Goal: Information Seeking & Learning: Learn about a topic

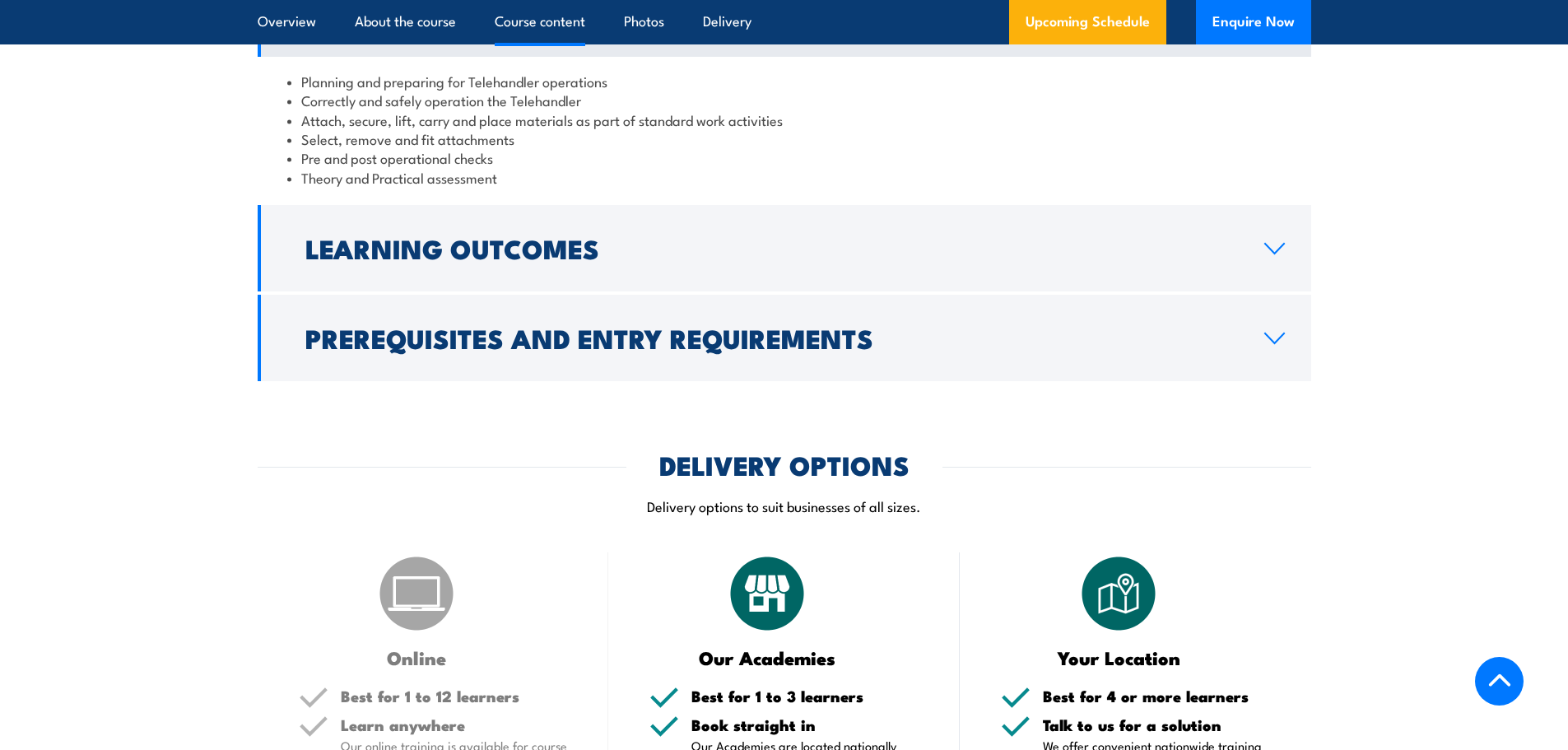
scroll to position [1536, 0]
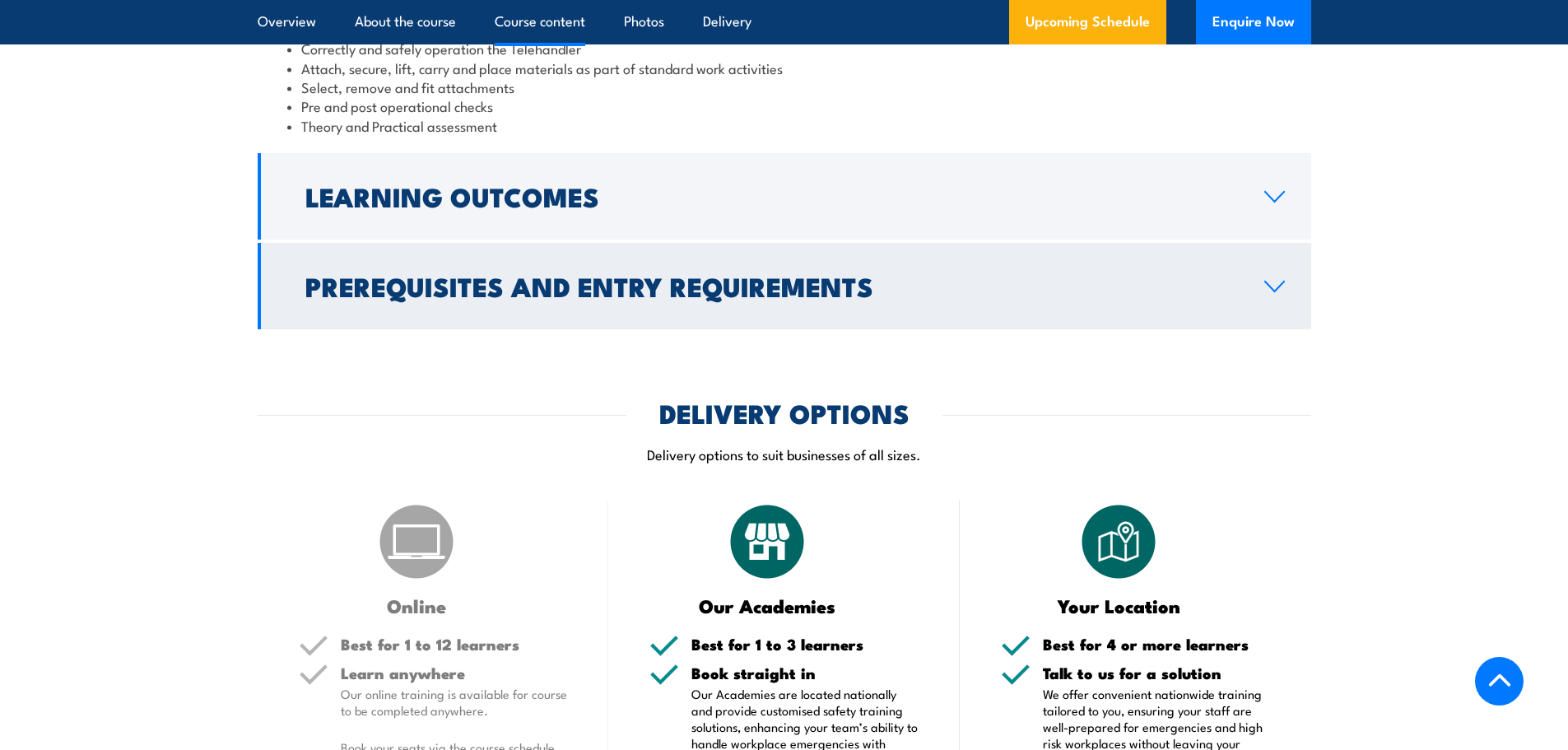
click at [1282, 330] on link "Prerequisites and Entry Requirements" at bounding box center [784, 286] width 1053 height 87
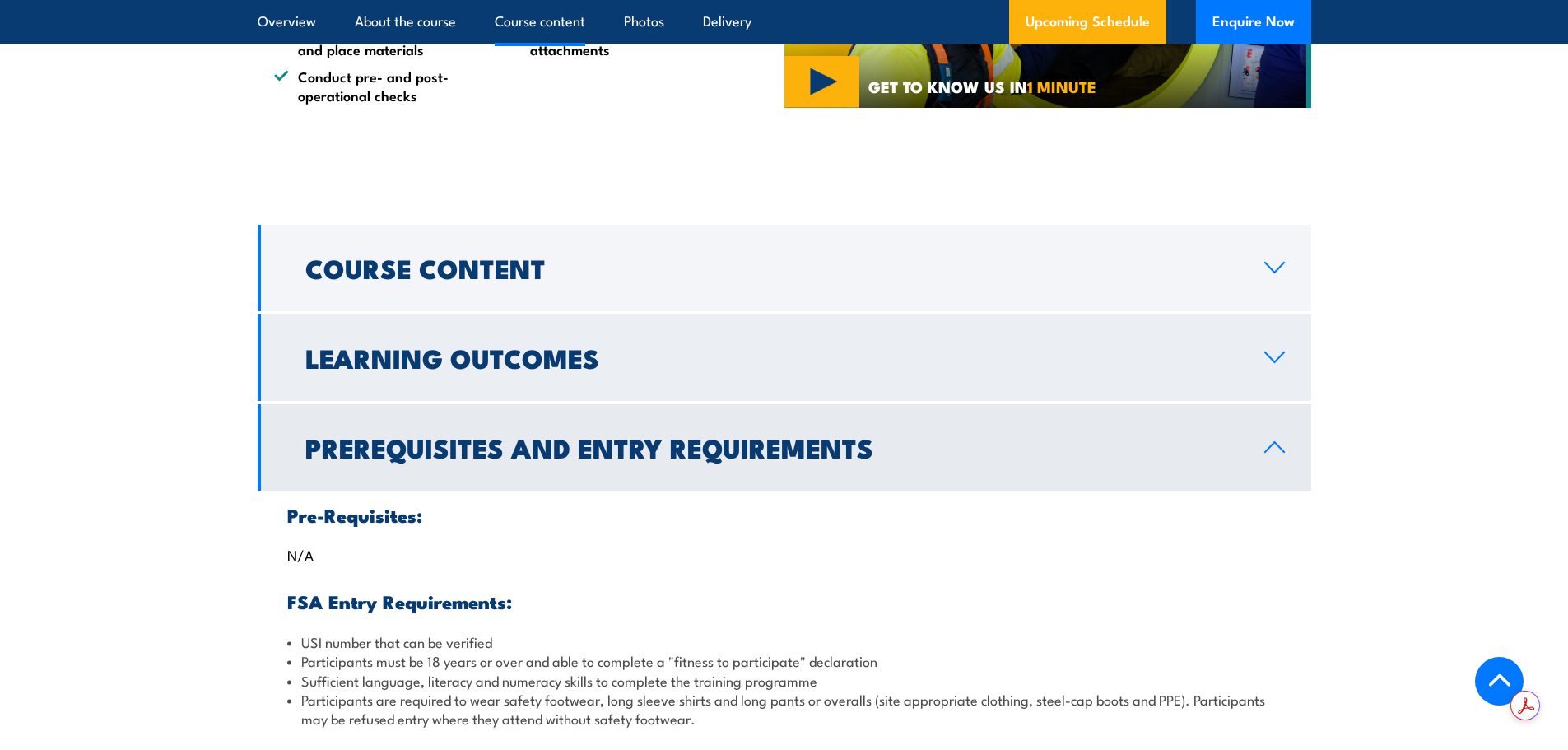
scroll to position [1316, 0]
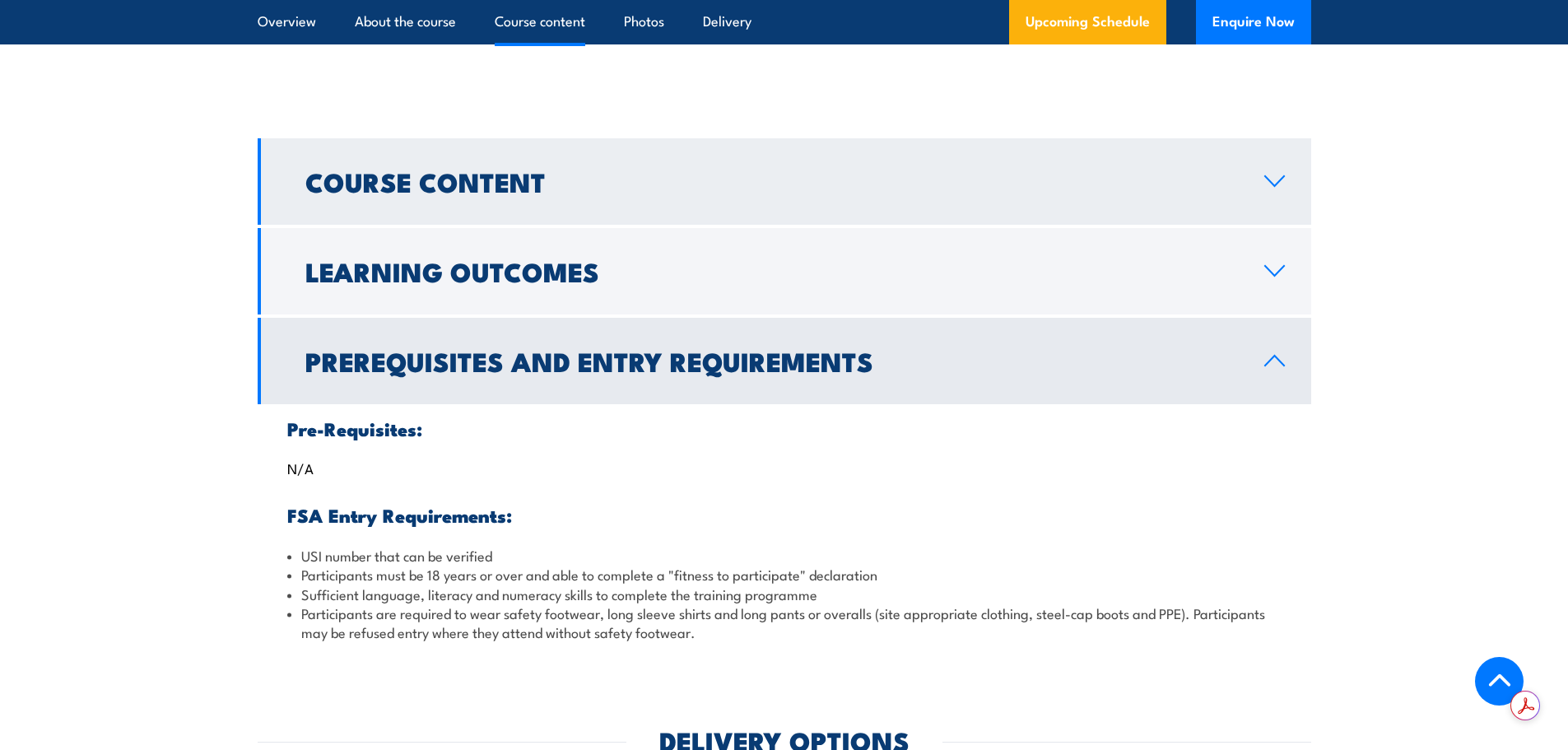
click at [1253, 215] on link "Course Content" at bounding box center [784, 181] width 1053 height 87
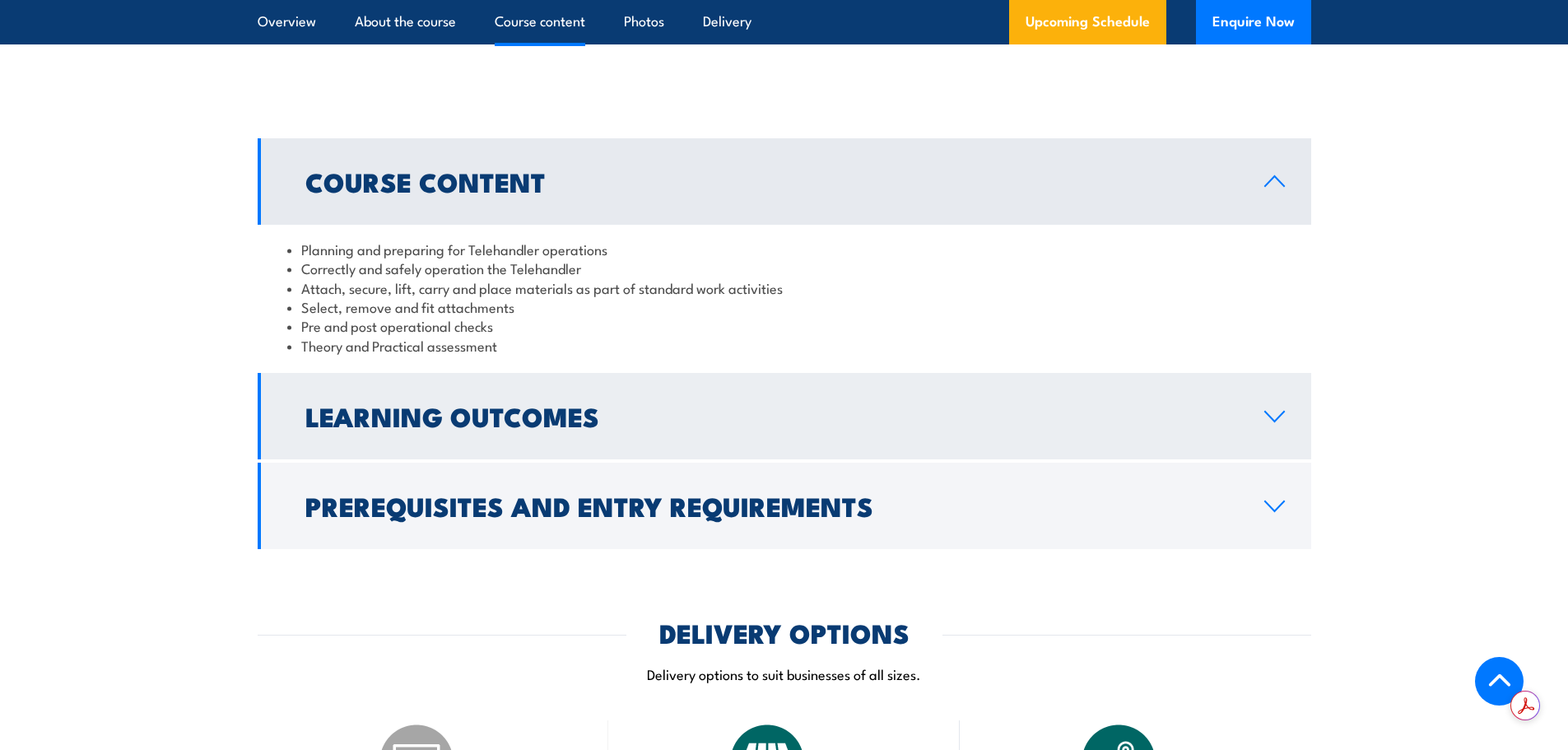
click at [1260, 436] on link "Learning Outcomes" at bounding box center [784, 415] width 1053 height 87
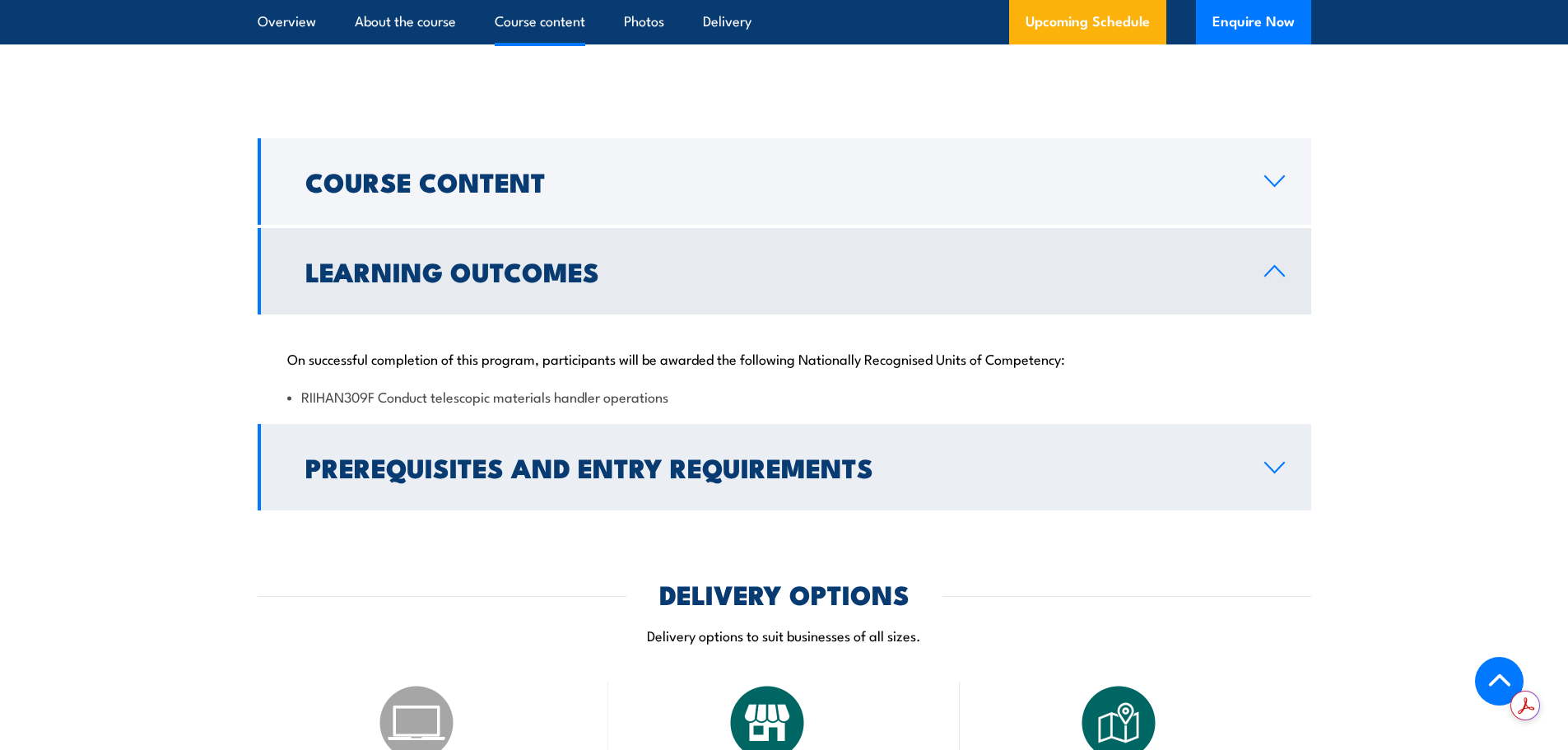
click at [1271, 474] on icon at bounding box center [1274, 467] width 22 height 13
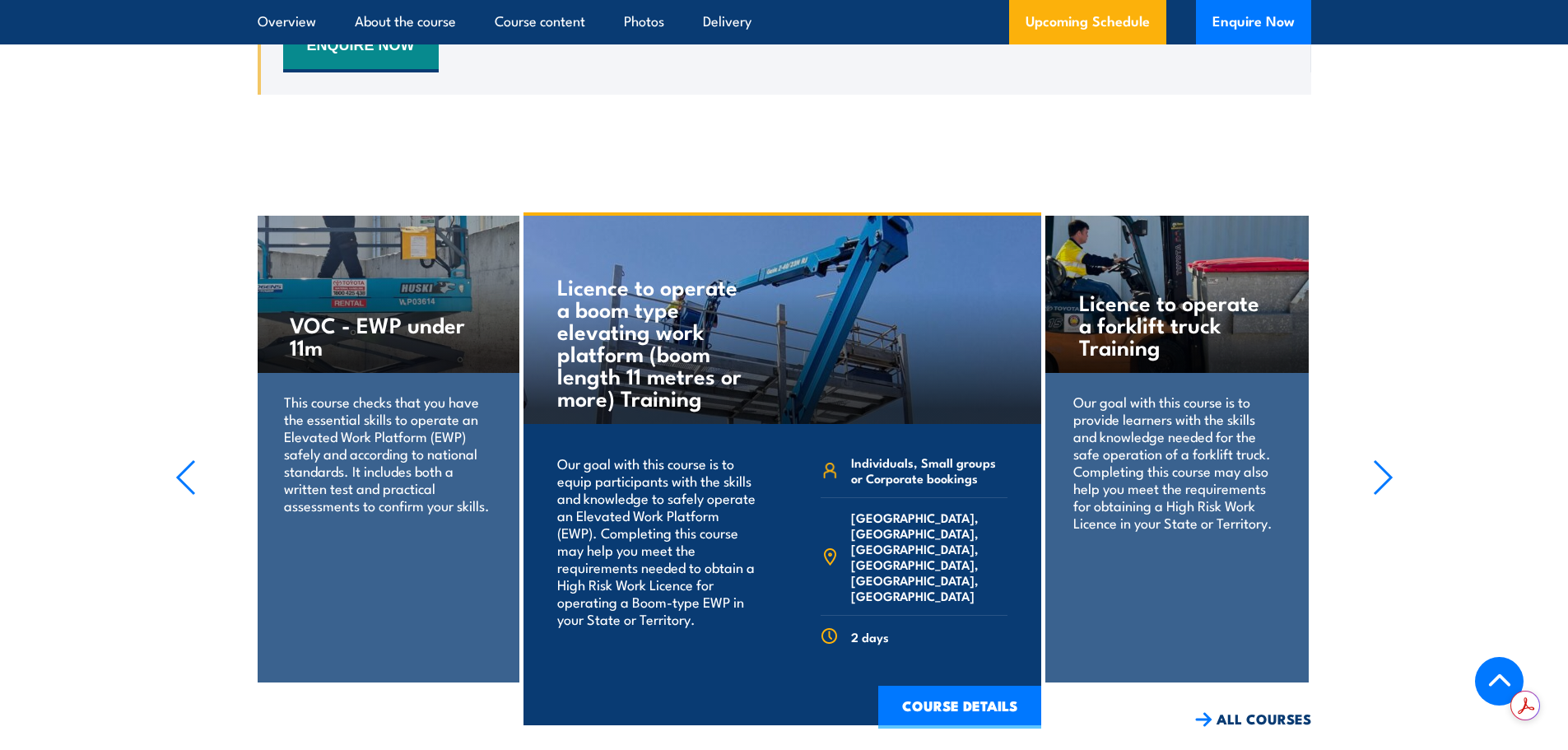
scroll to position [3071, 0]
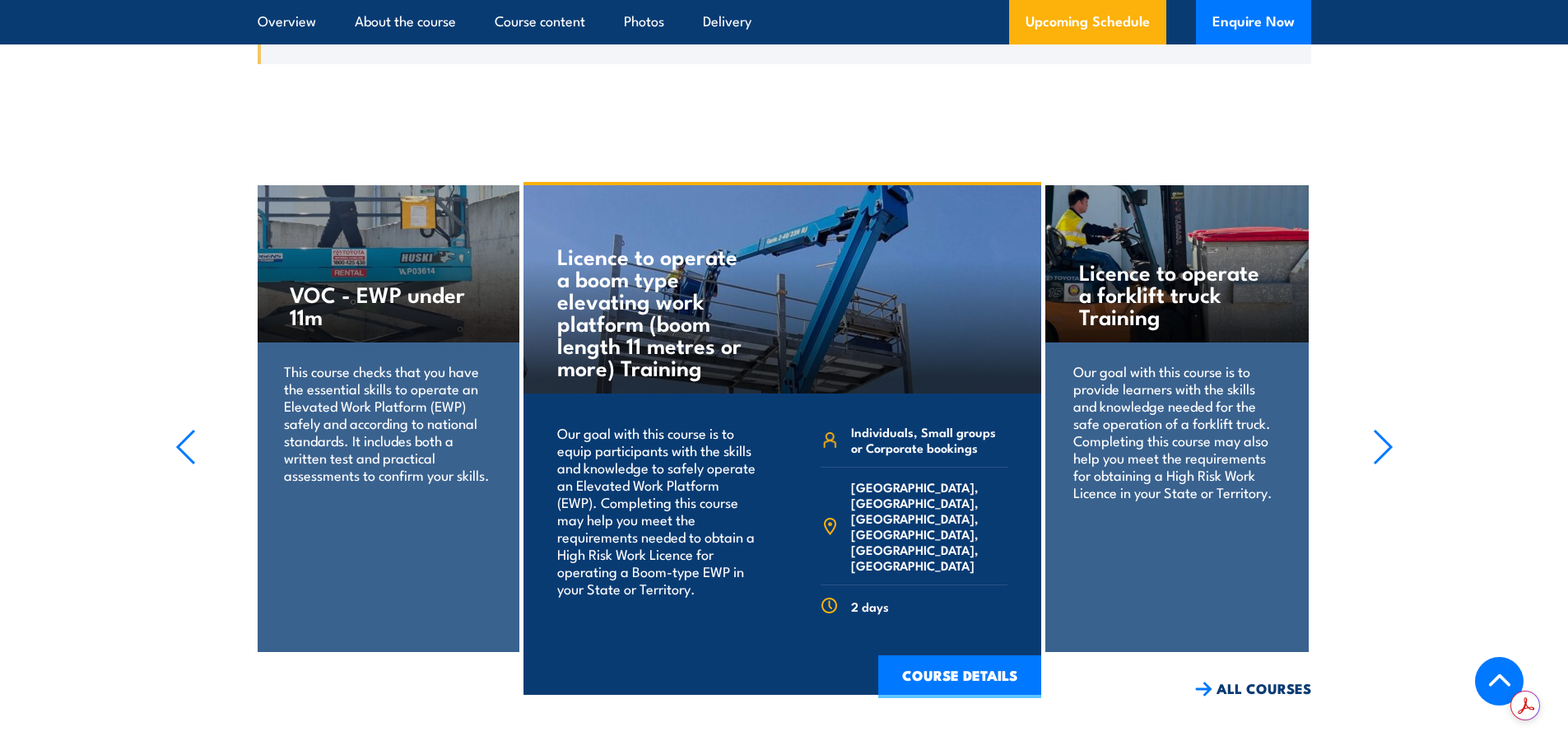
click at [1387, 454] on icon "button" at bounding box center [1383, 447] width 21 height 36
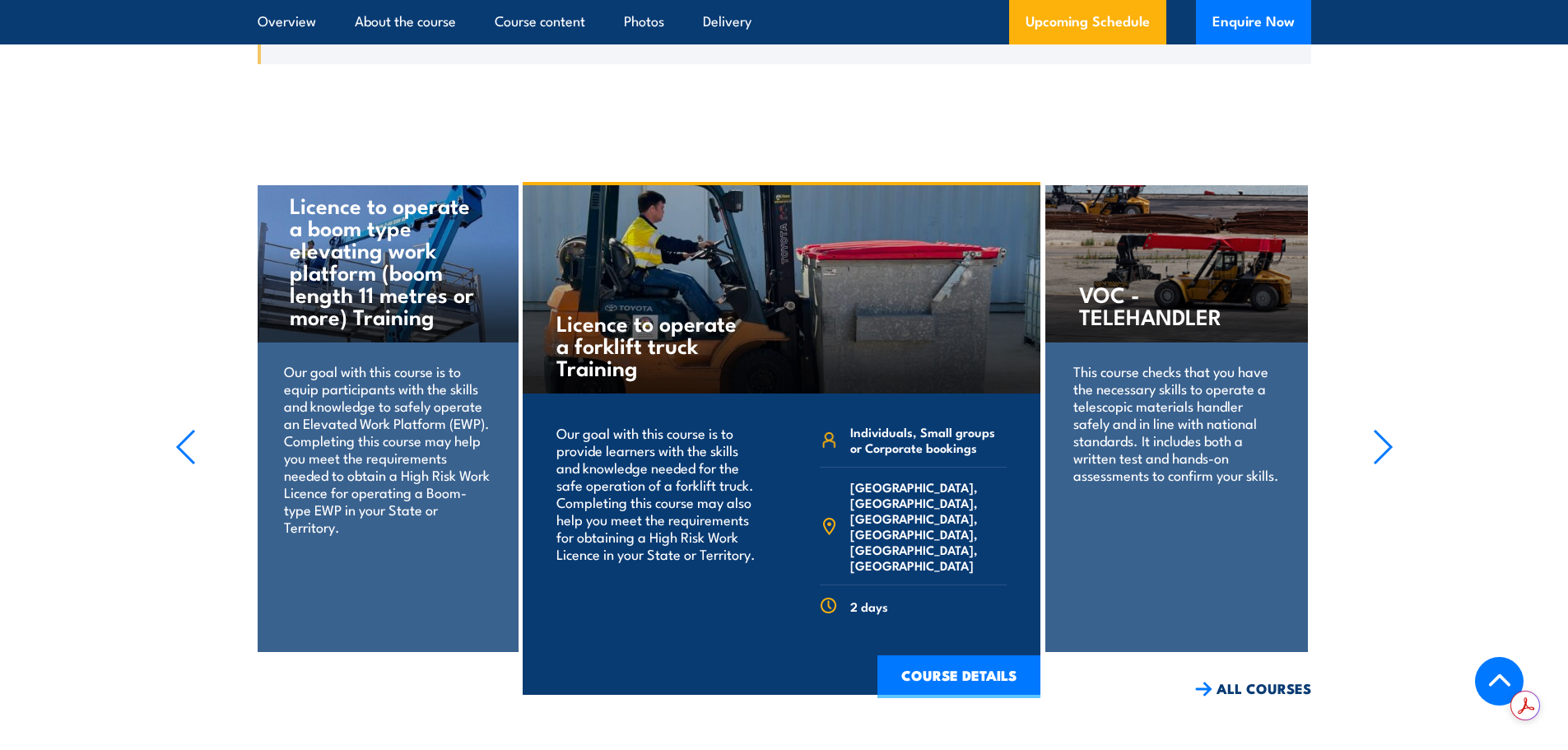
click at [1382, 462] on icon "button" at bounding box center [1383, 447] width 21 height 36
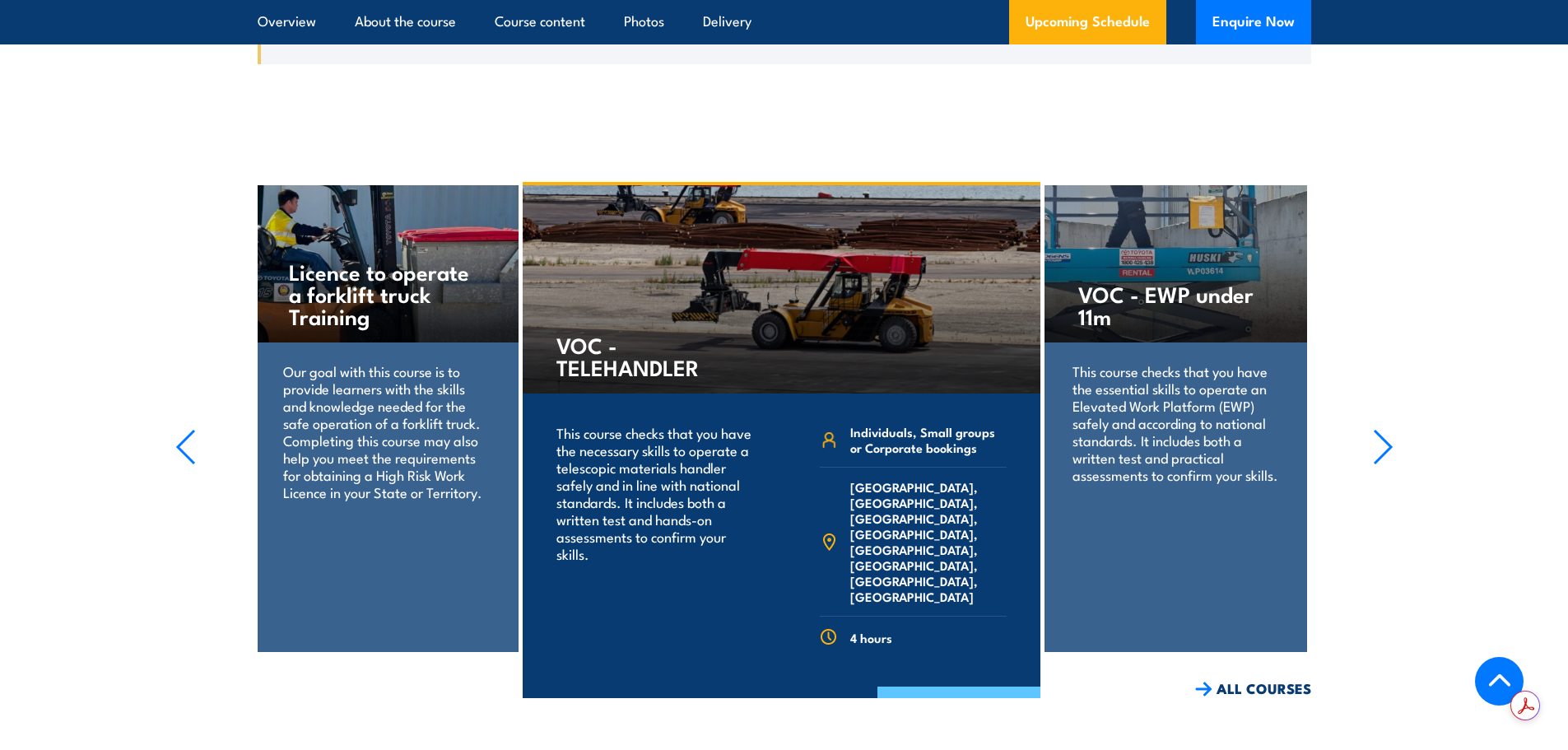
click at [961, 687] on link "COURSE DETAILS" at bounding box center [959, 708] width 163 height 43
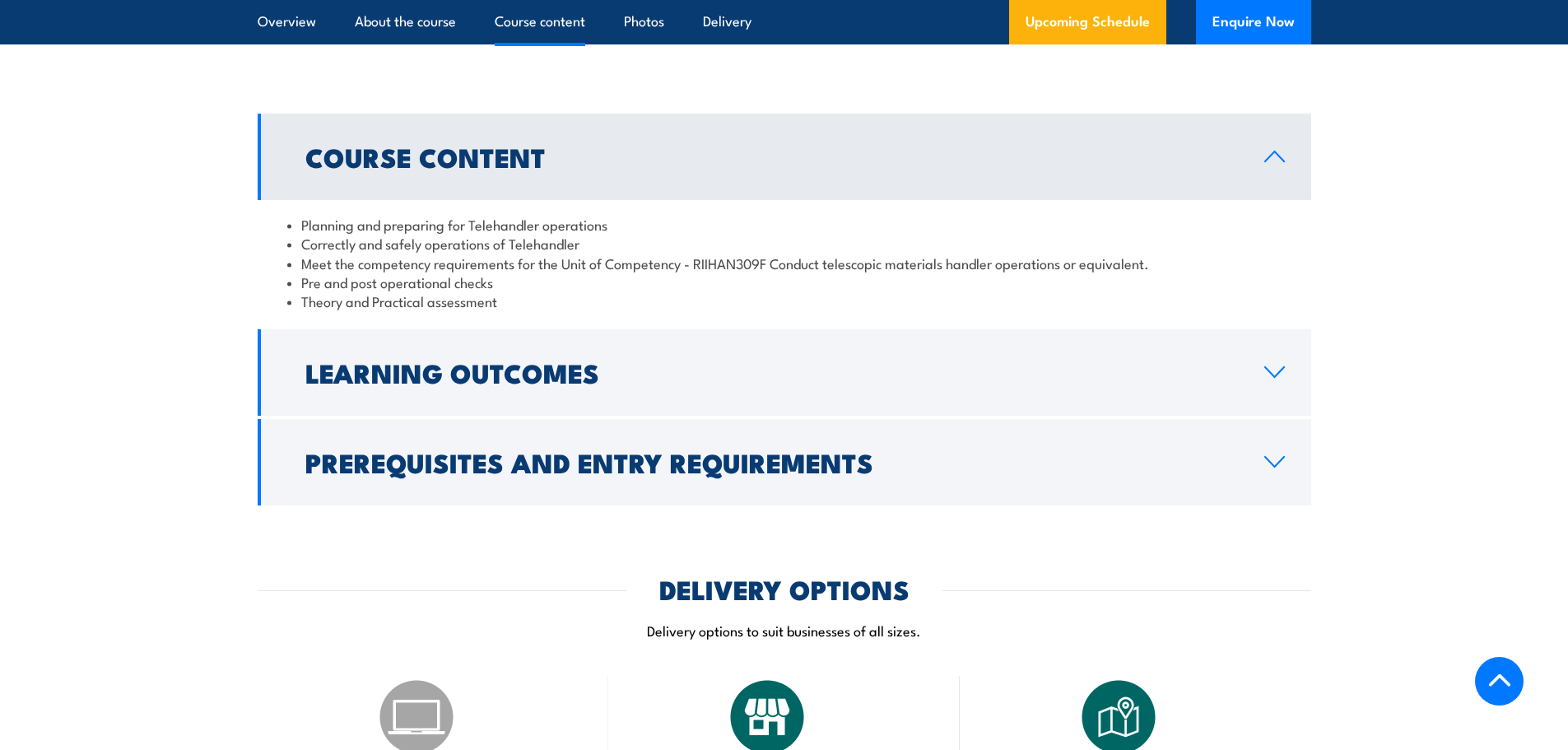
scroll to position [1316, 0]
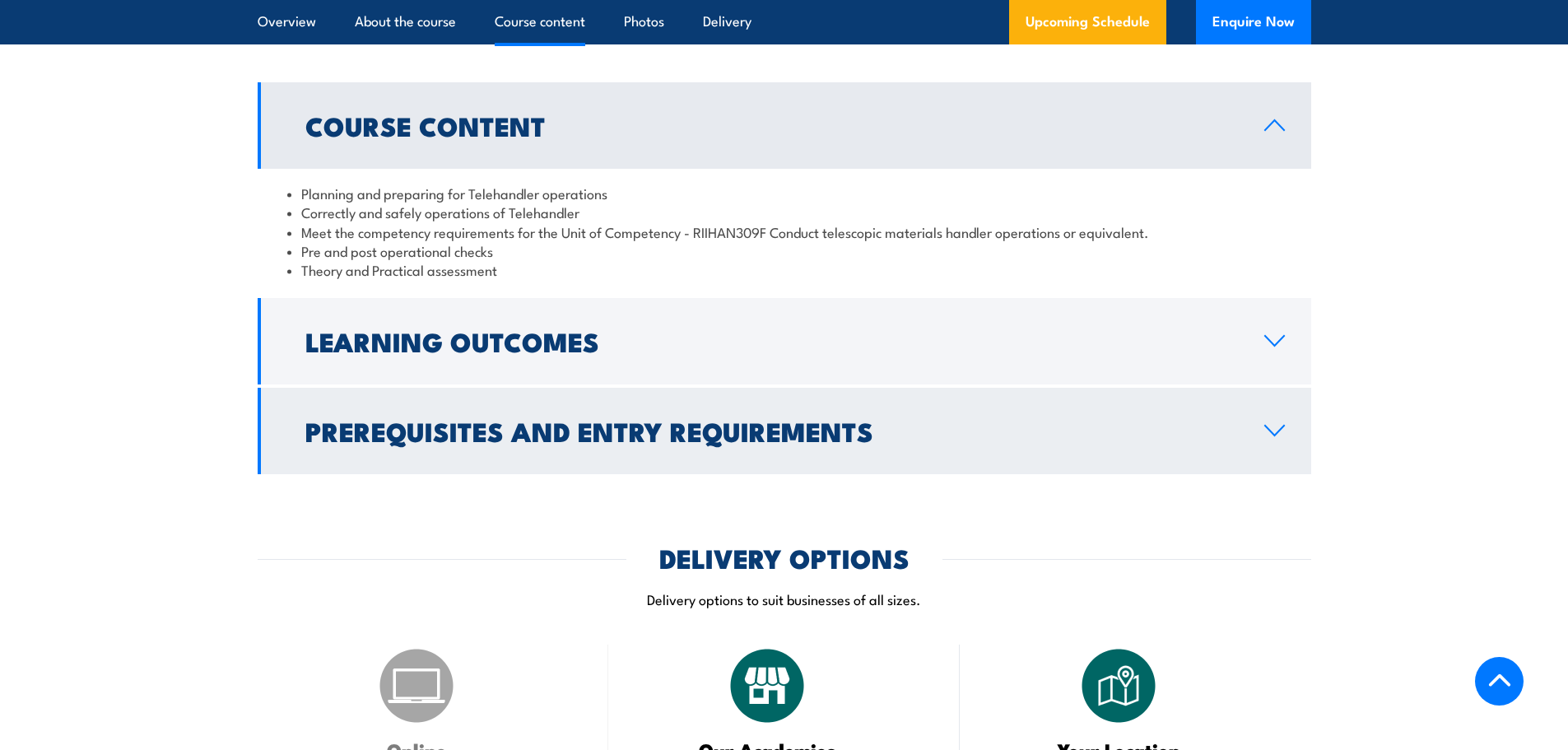
click at [452, 442] on h2 "Prerequisites and Entry Requirements" at bounding box center [772, 430] width 932 height 23
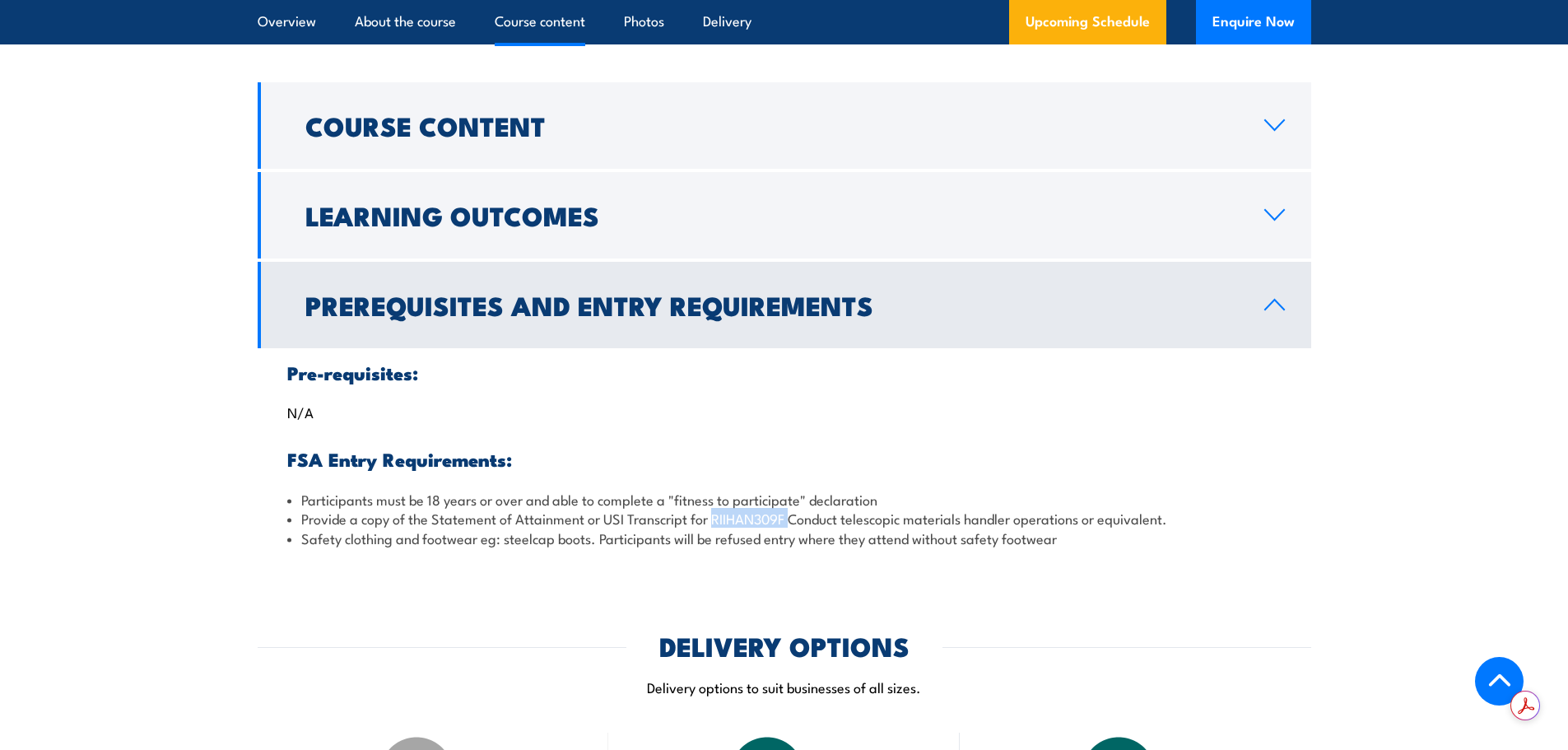
drag, startPoint x: 717, startPoint y: 534, endPoint x: 792, endPoint y: 538, distance: 75.1
click at [792, 528] on li "Provide a copy of the Statement of Attainment or USI Transcript for RIIHAN309F …" at bounding box center [784, 518] width 994 height 19
copy li "RIIHAN309F"
click at [602, 528] on li "Provide a copy of the Statement of Attainment or USI Transcript for RIIHAN309F …" at bounding box center [784, 518] width 994 height 19
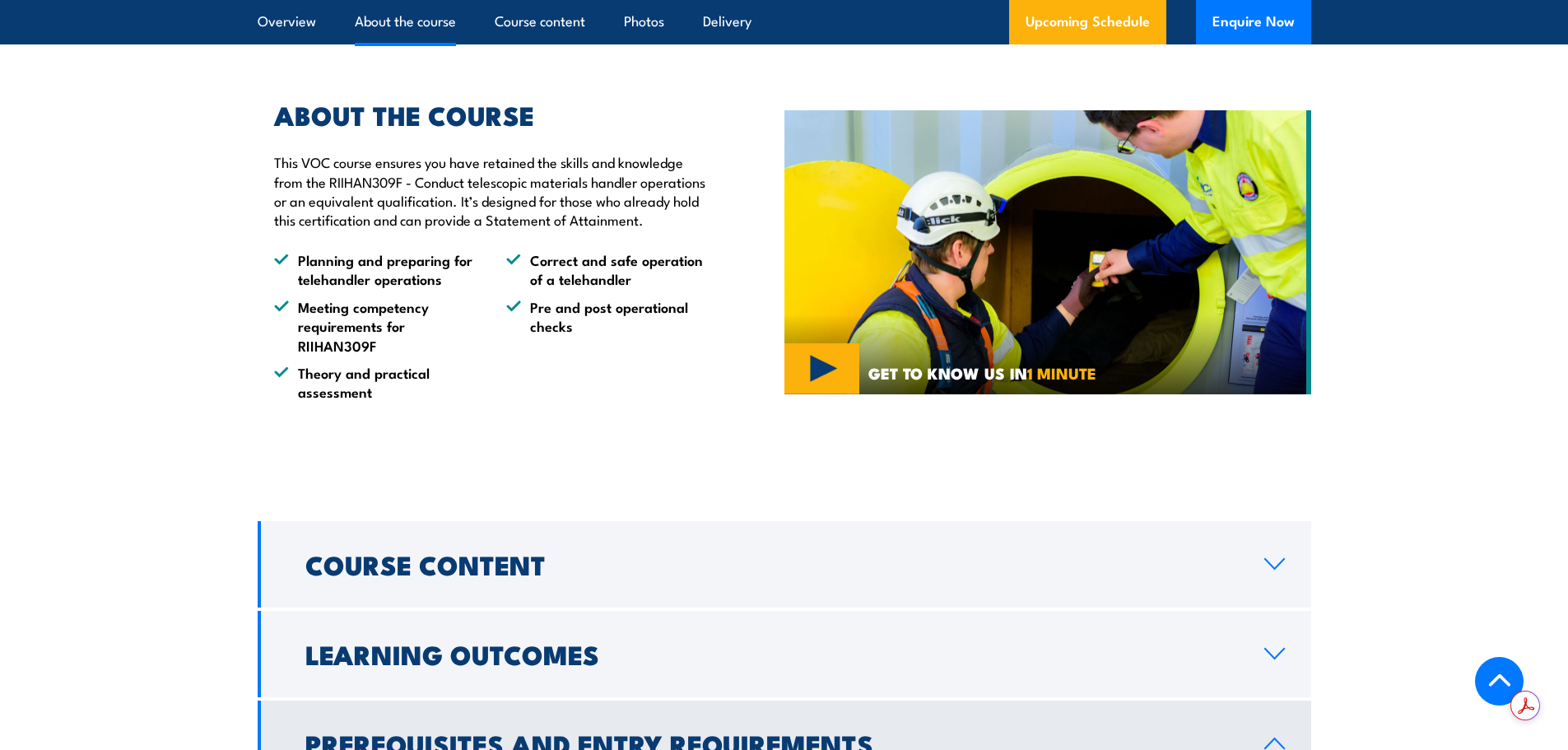
scroll to position [1097, 0]
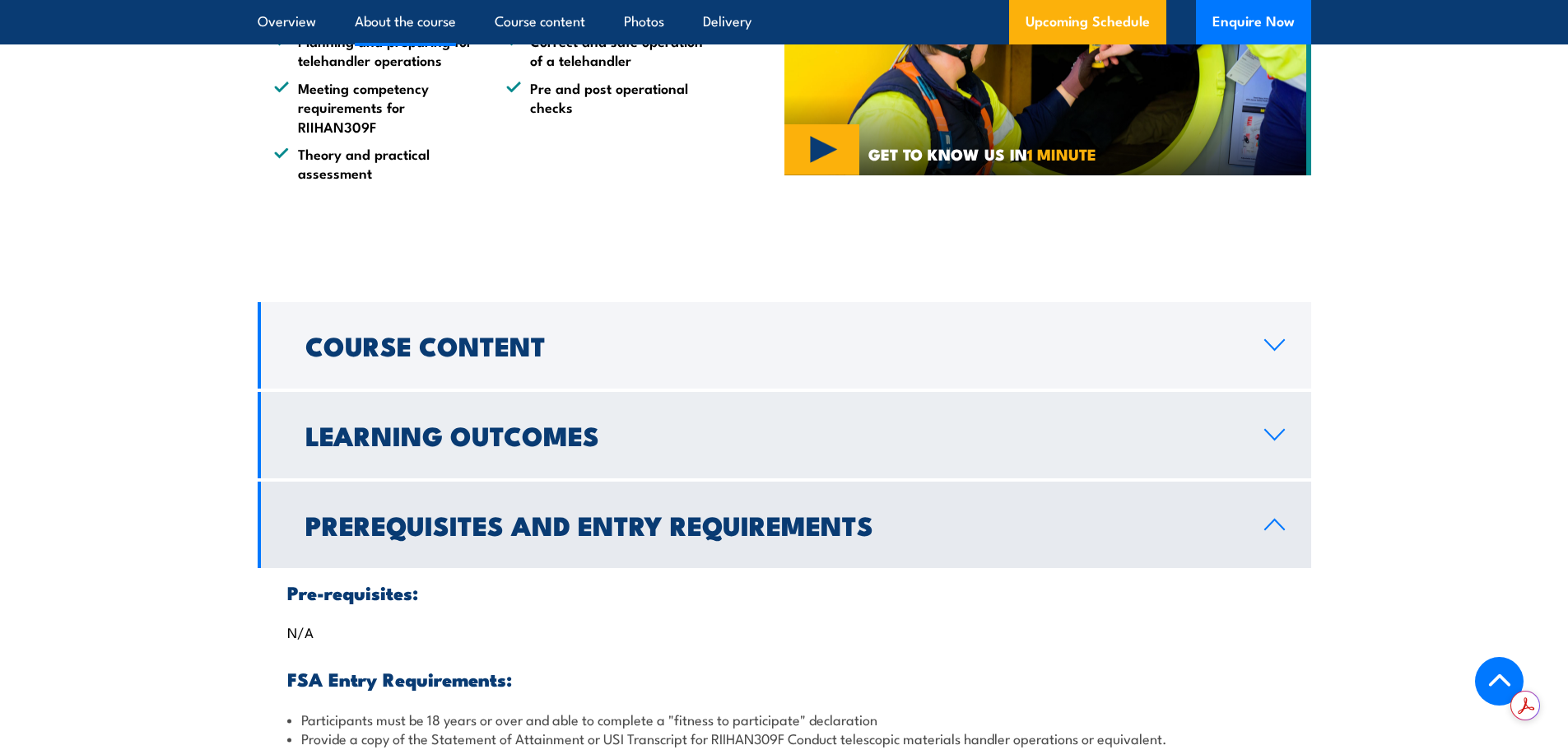
click at [477, 443] on h2 "Learning Outcomes" at bounding box center [772, 434] width 932 height 23
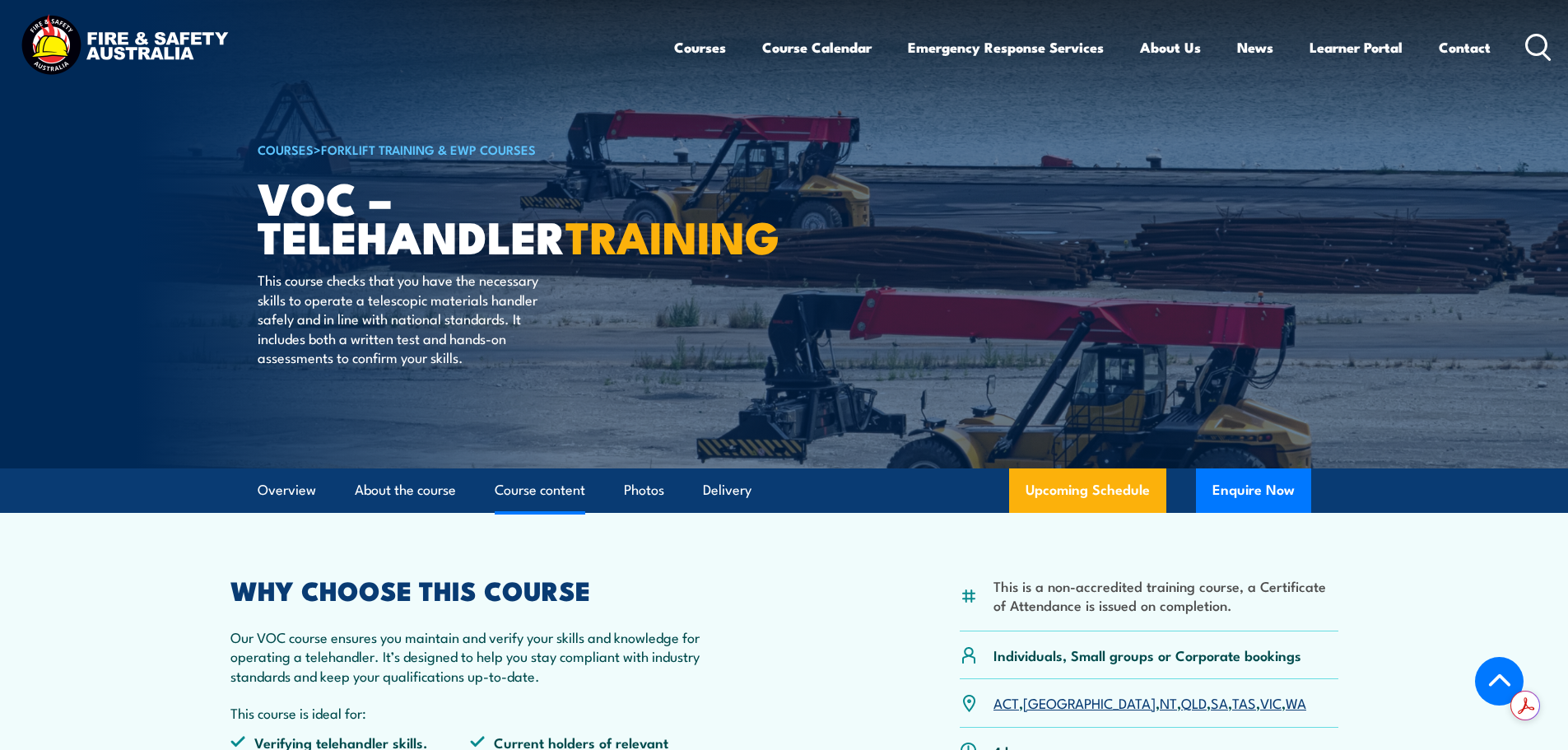
scroll to position [0, 0]
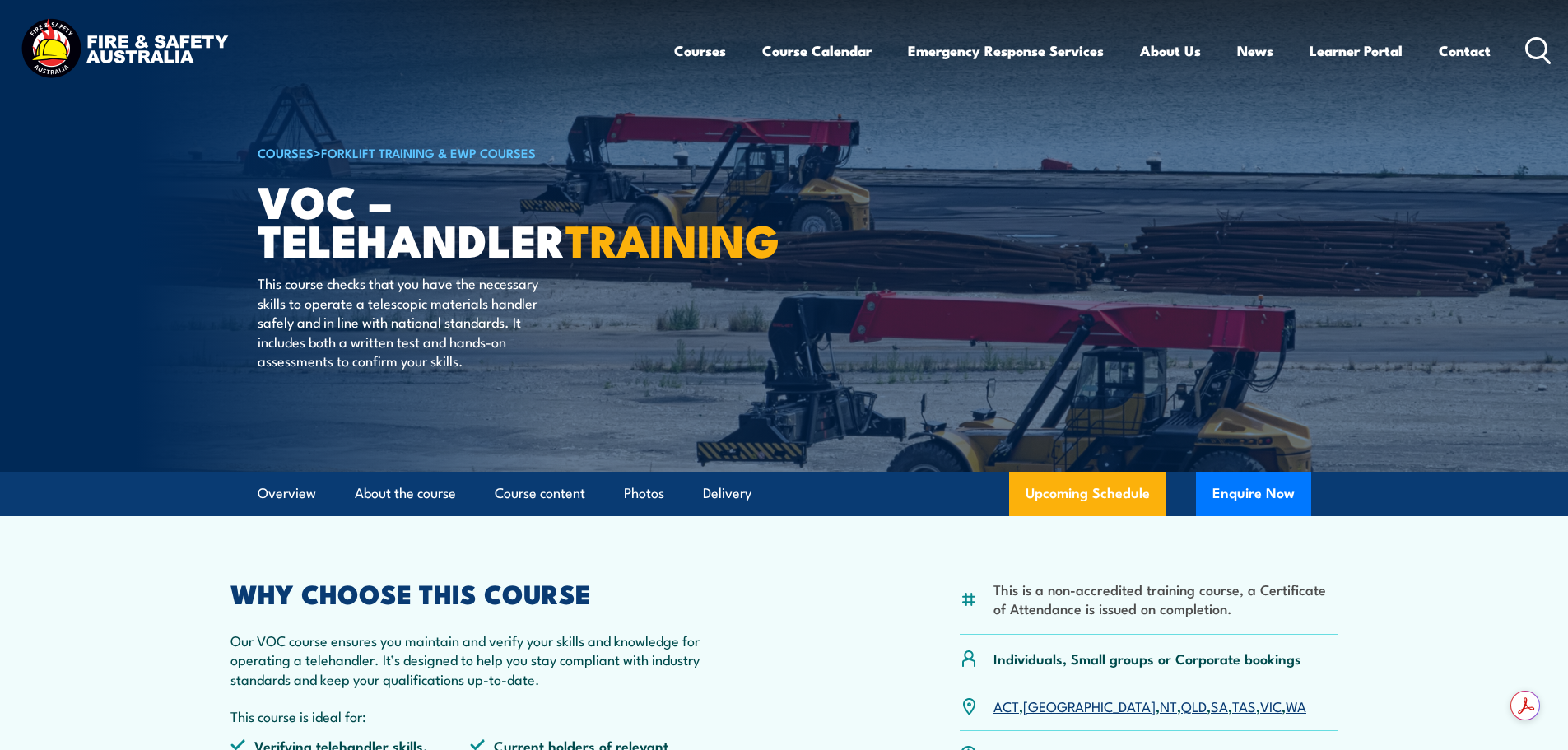
click at [387, 23] on div "Courses Course Calendar Emergency Response Services Services Overview Emergency…" at bounding box center [784, 50] width 1535 height 70
click at [1530, 51] on icon at bounding box center [1538, 51] width 27 height 27
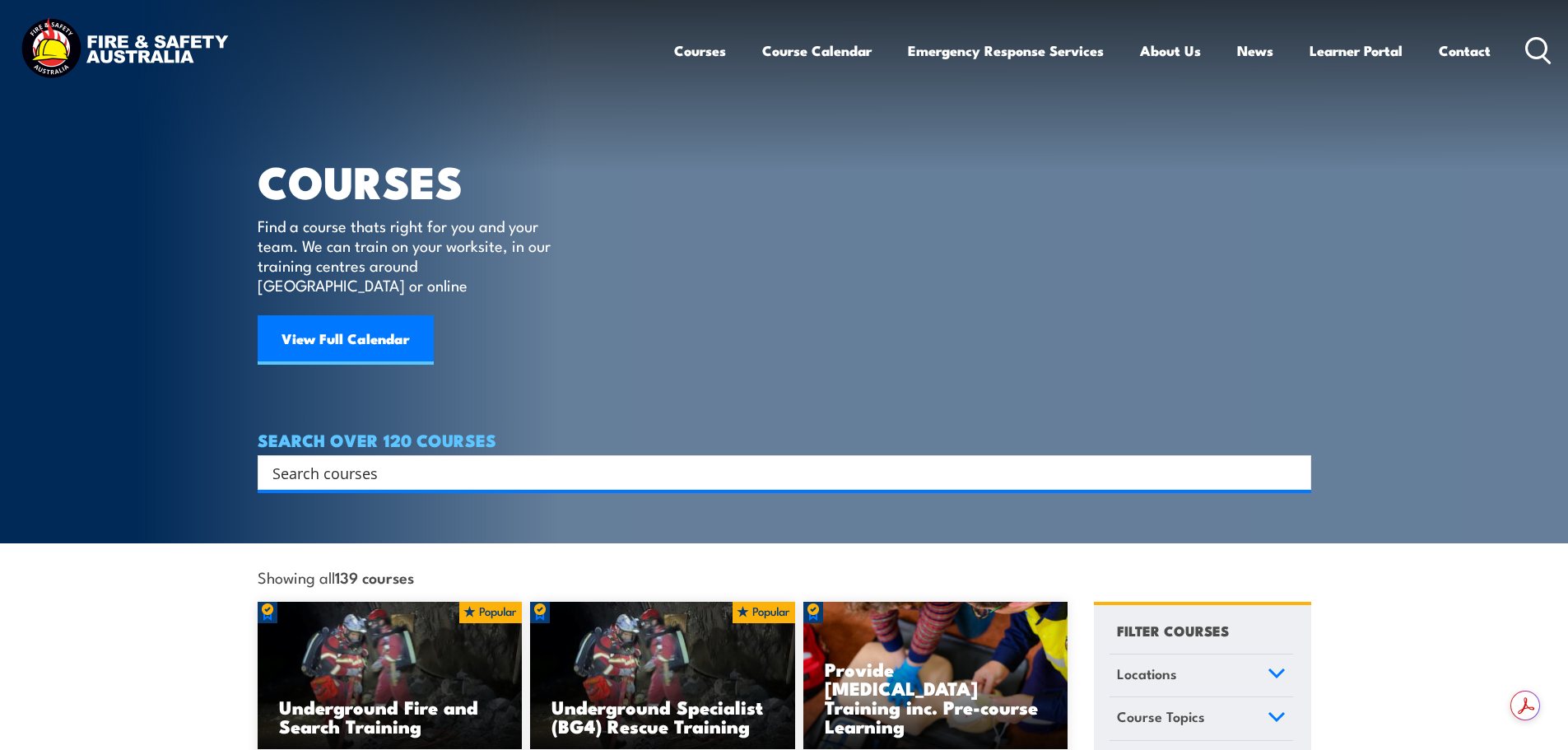
click at [314, 460] on input "Search input" at bounding box center [773, 472] width 1002 height 25
type input "telehandler"
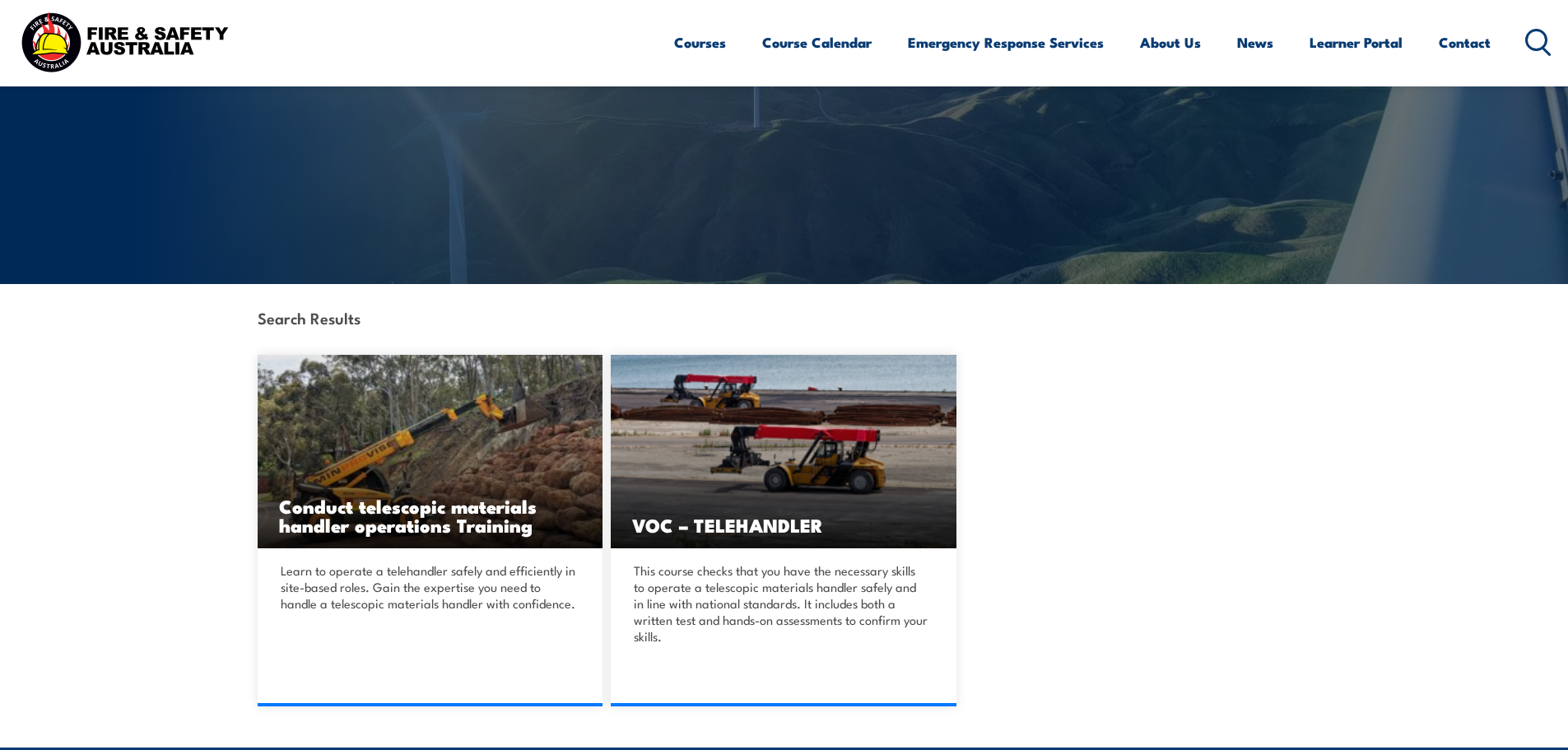
scroll to position [220, 0]
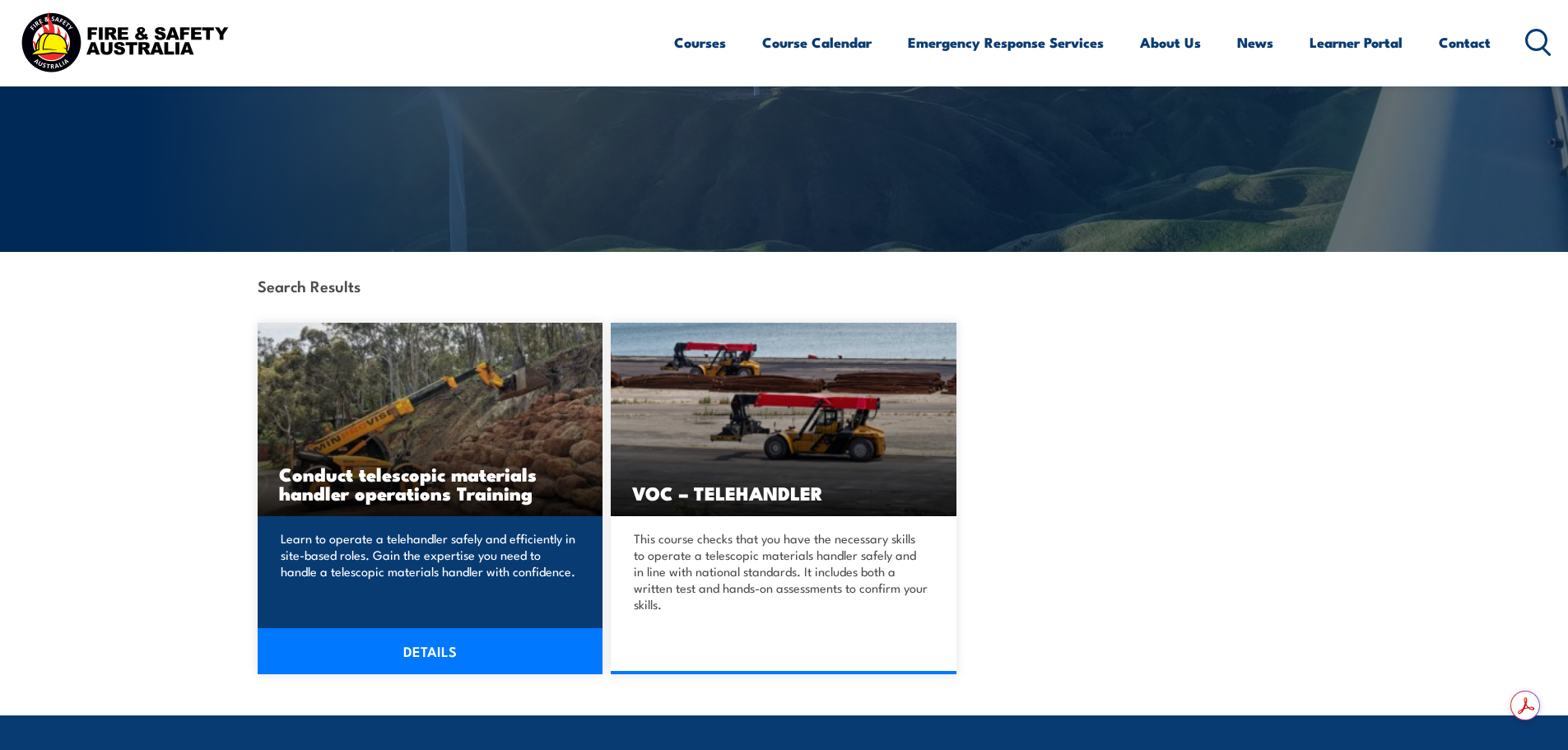
click at [389, 475] on h3 "Conduct telescopic materials handler operations Training" at bounding box center [430, 483] width 303 height 38
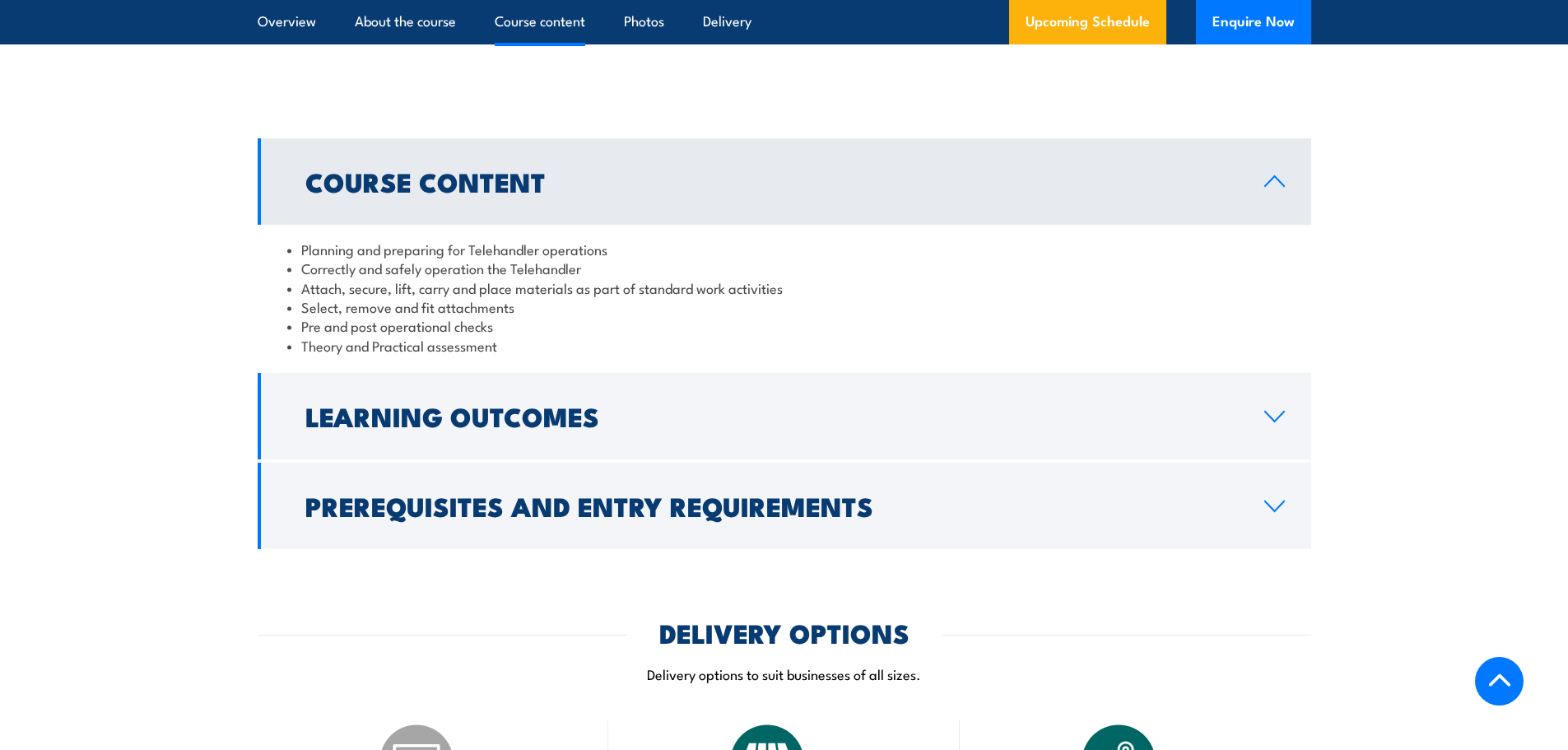
scroll to position [1536, 0]
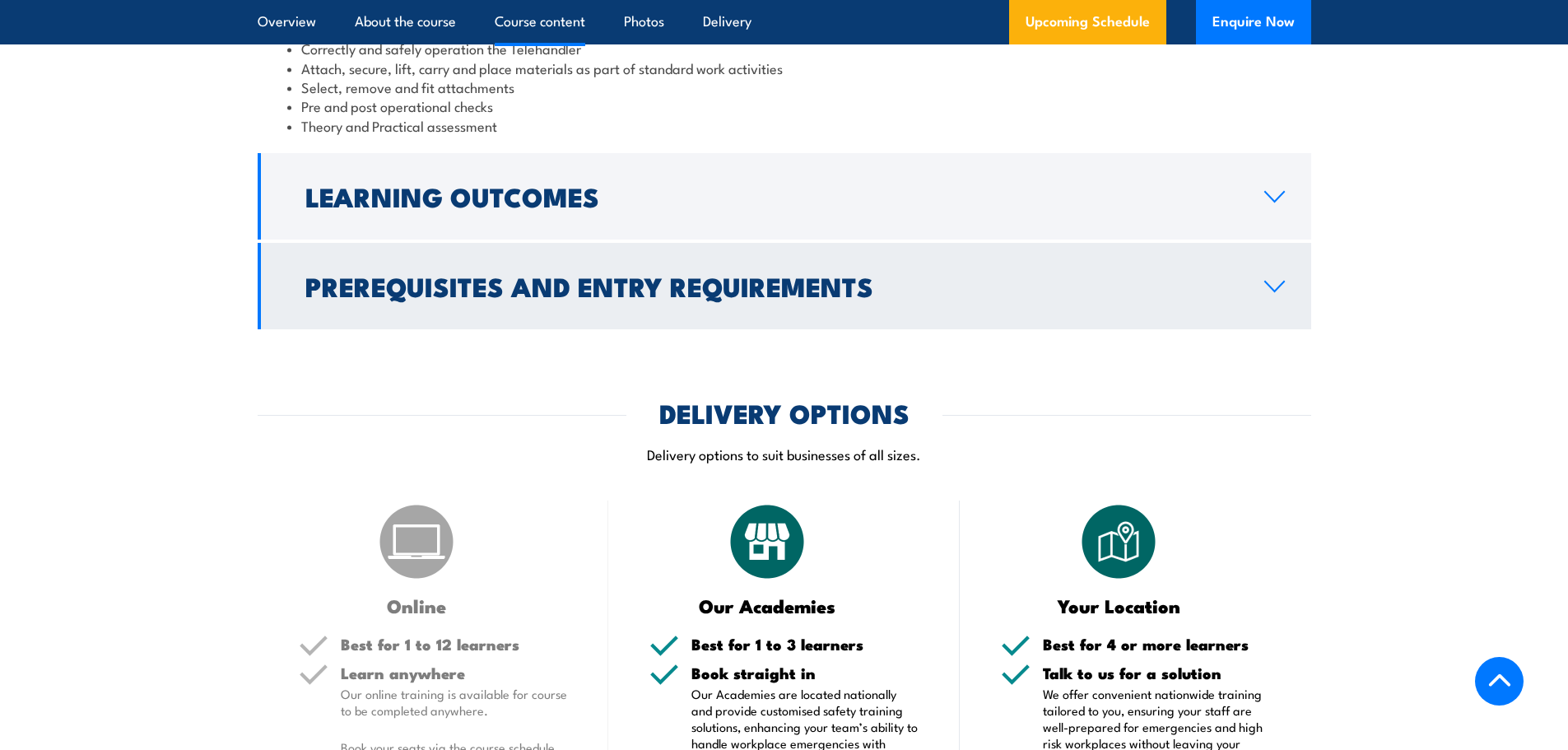
click at [525, 297] on h2 "Prerequisites and Entry Requirements" at bounding box center [772, 285] width 932 height 23
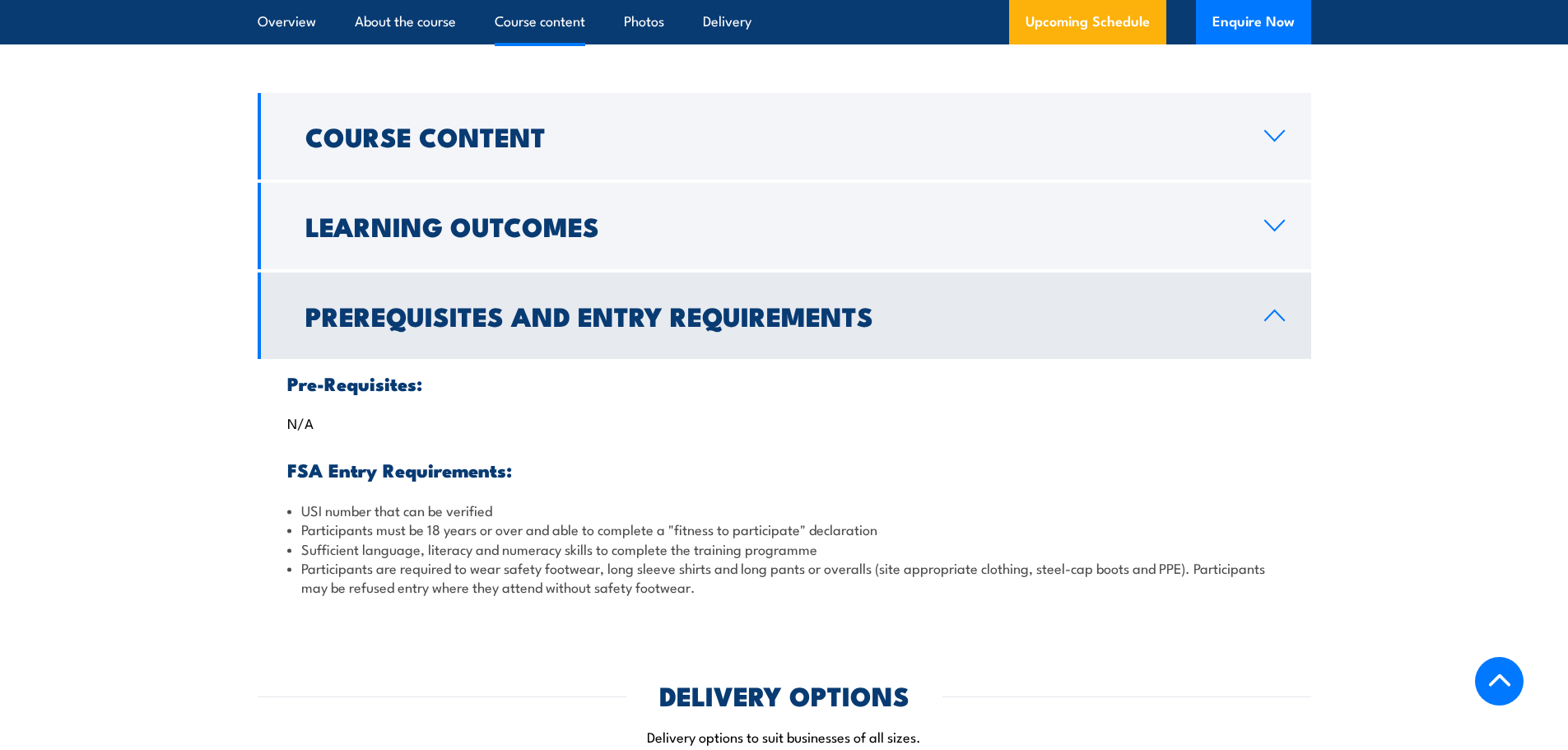
scroll to position [1316, 0]
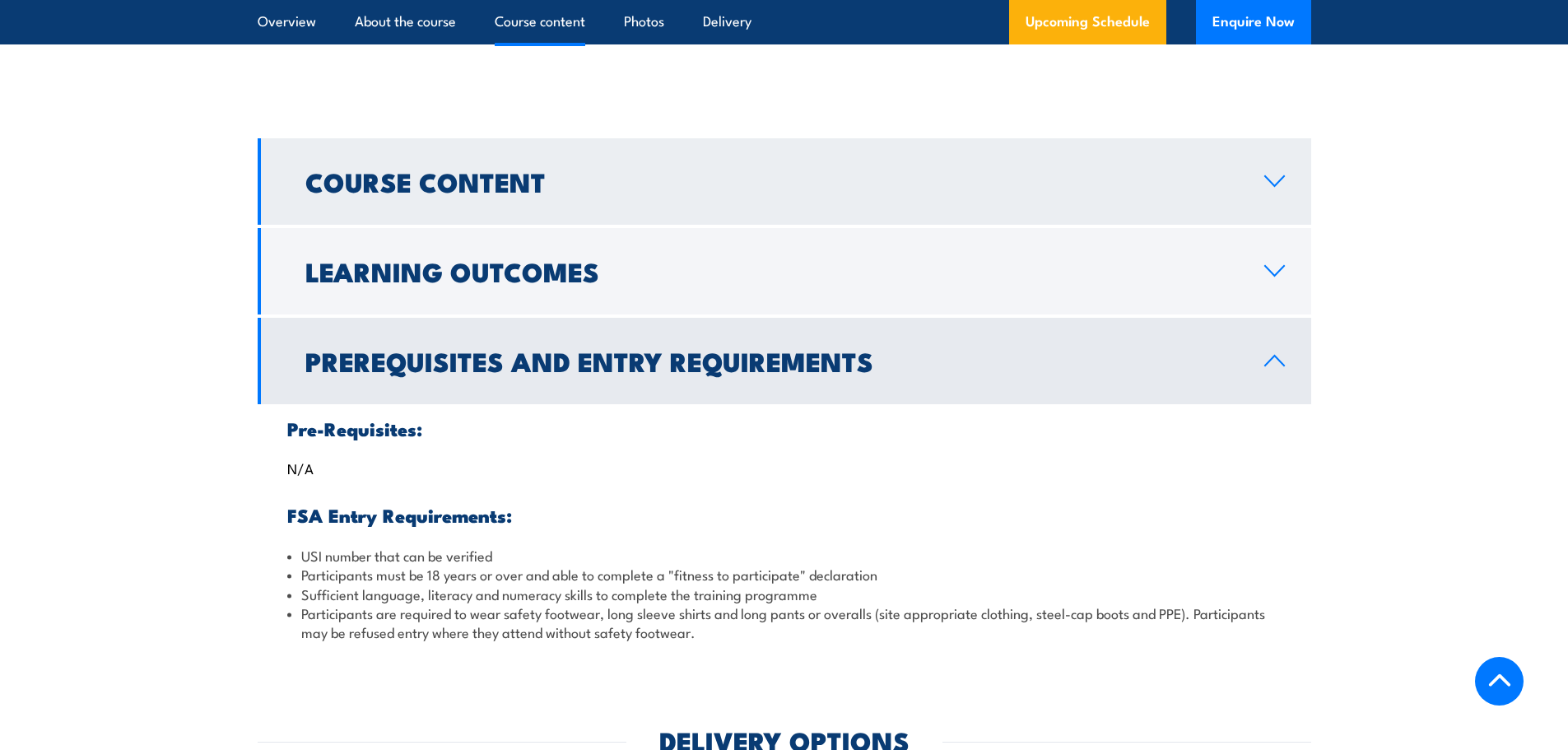
click at [438, 192] on h2 "Course Content" at bounding box center [772, 181] width 932 height 23
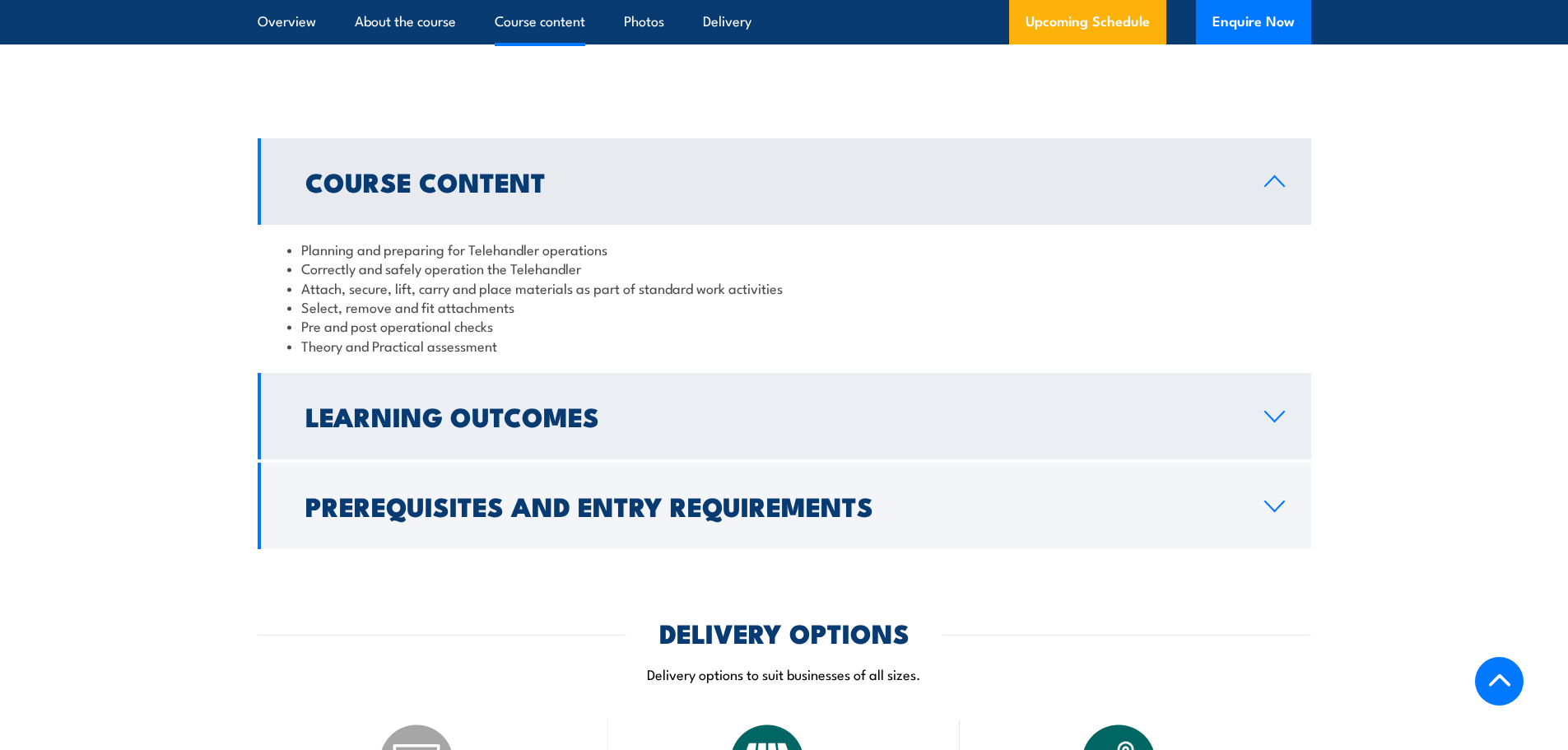
click at [413, 427] on h2 "Learning Outcomes" at bounding box center [772, 415] width 932 height 23
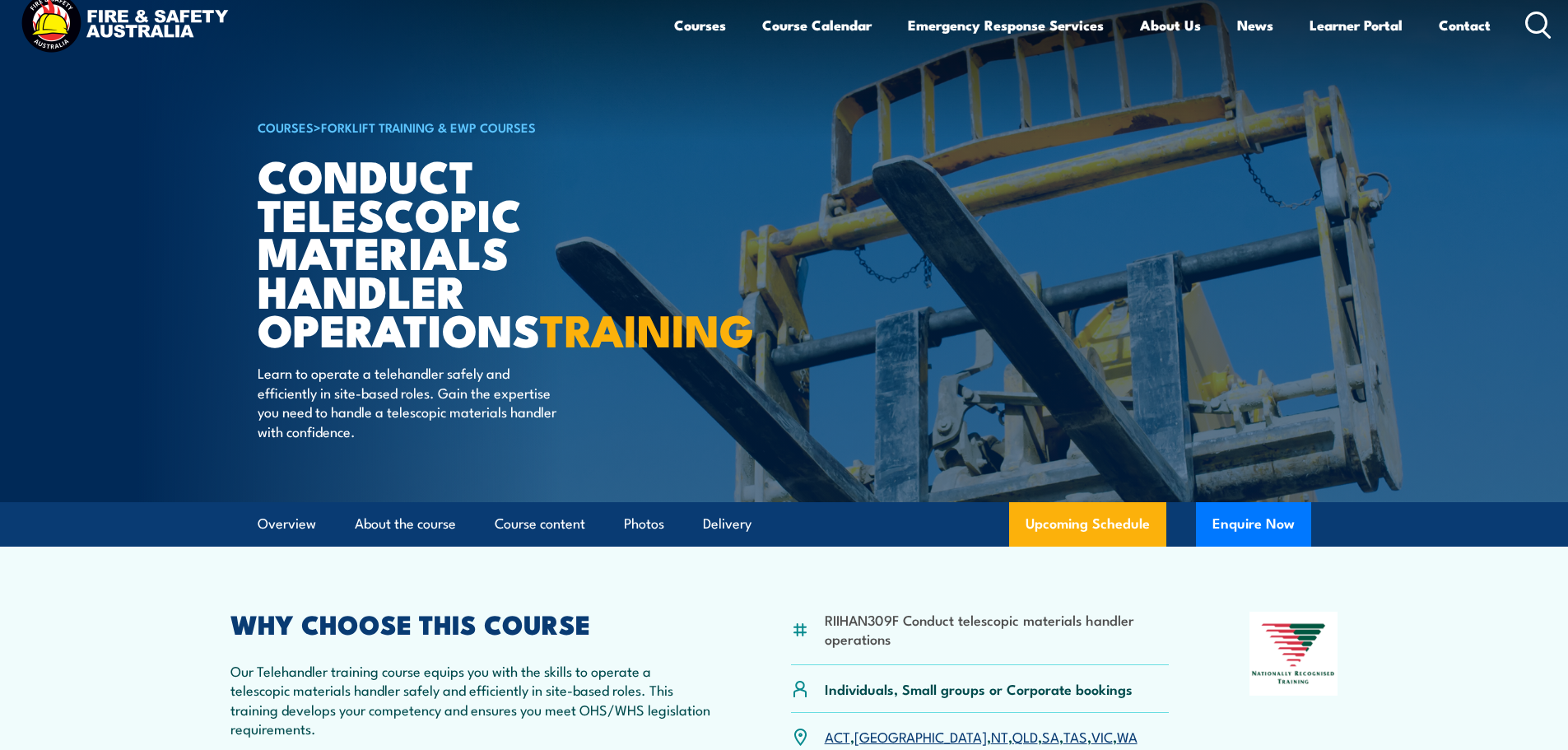
scroll to position [0, 0]
